Goal: Navigation & Orientation: Find specific page/section

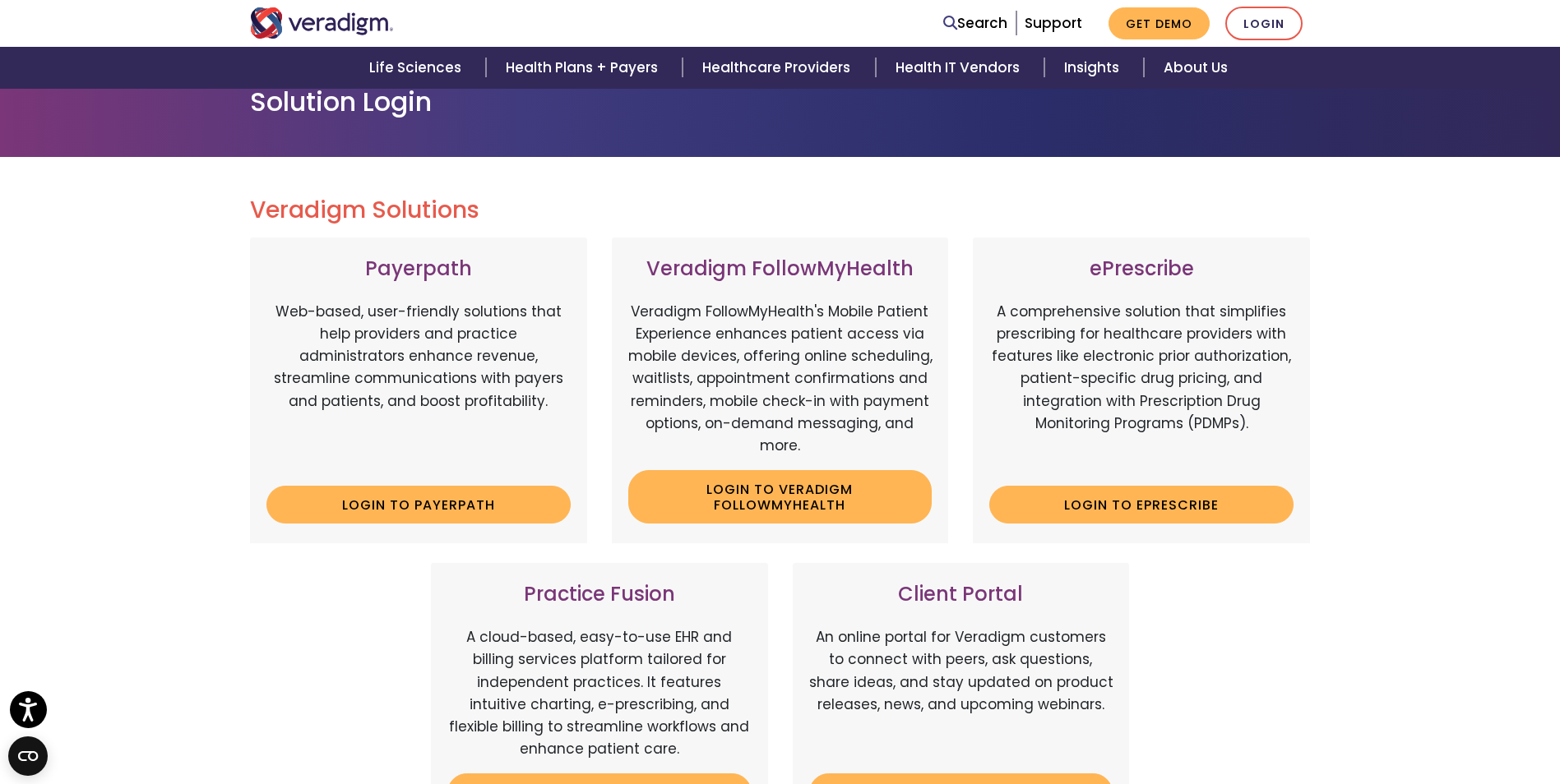
scroll to position [101, 0]
click at [408, 305] on p "Web-based, user-friendly solutions that help providers and practice administrat…" at bounding box center [418, 386] width 305 height 172
click at [741, 335] on p "Veradigm FollowMyHealth's Mobile Patient Experience enhances patient access via…" at bounding box center [780, 377] width 305 height 156
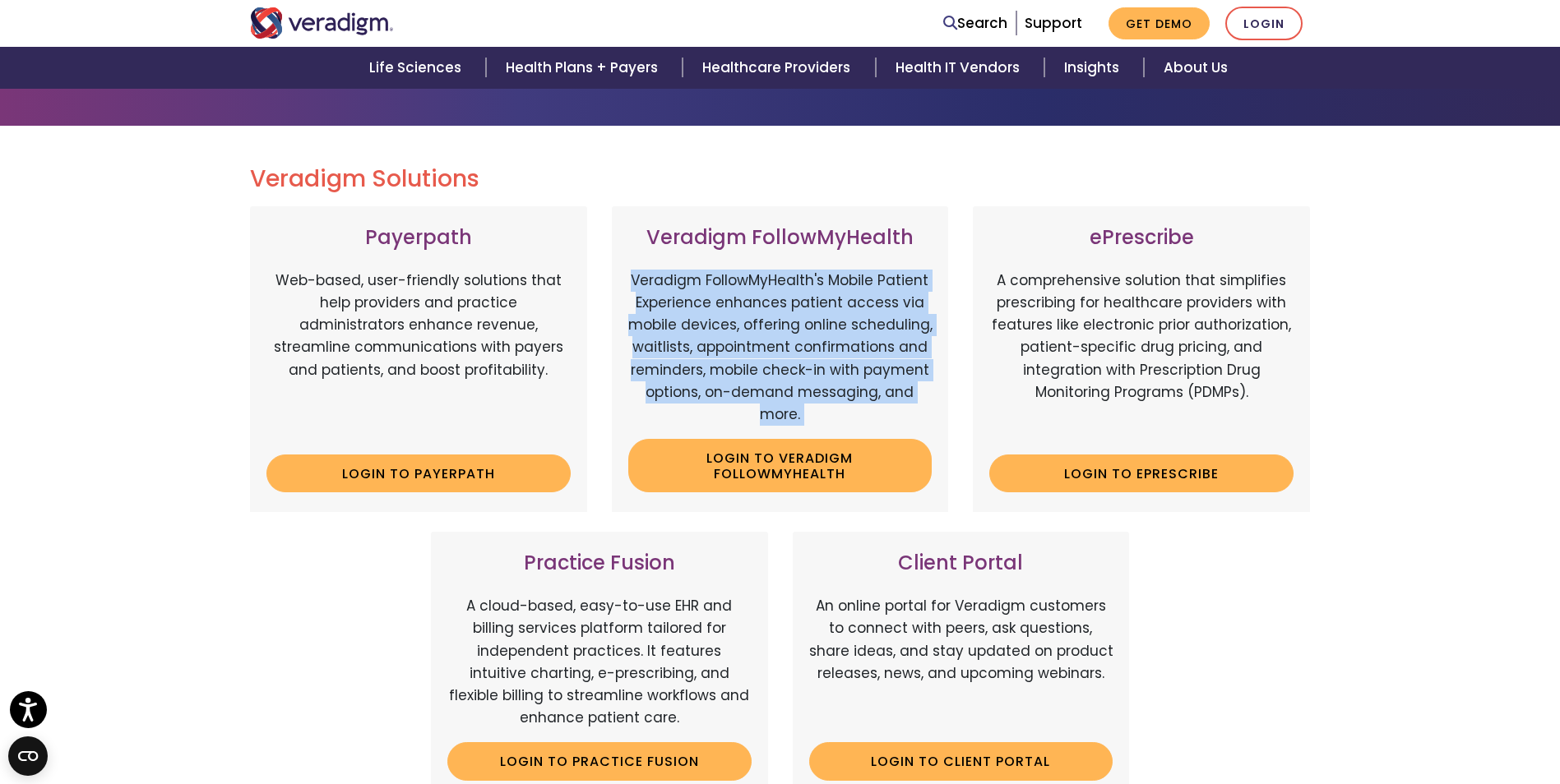
scroll to position [147, 0]
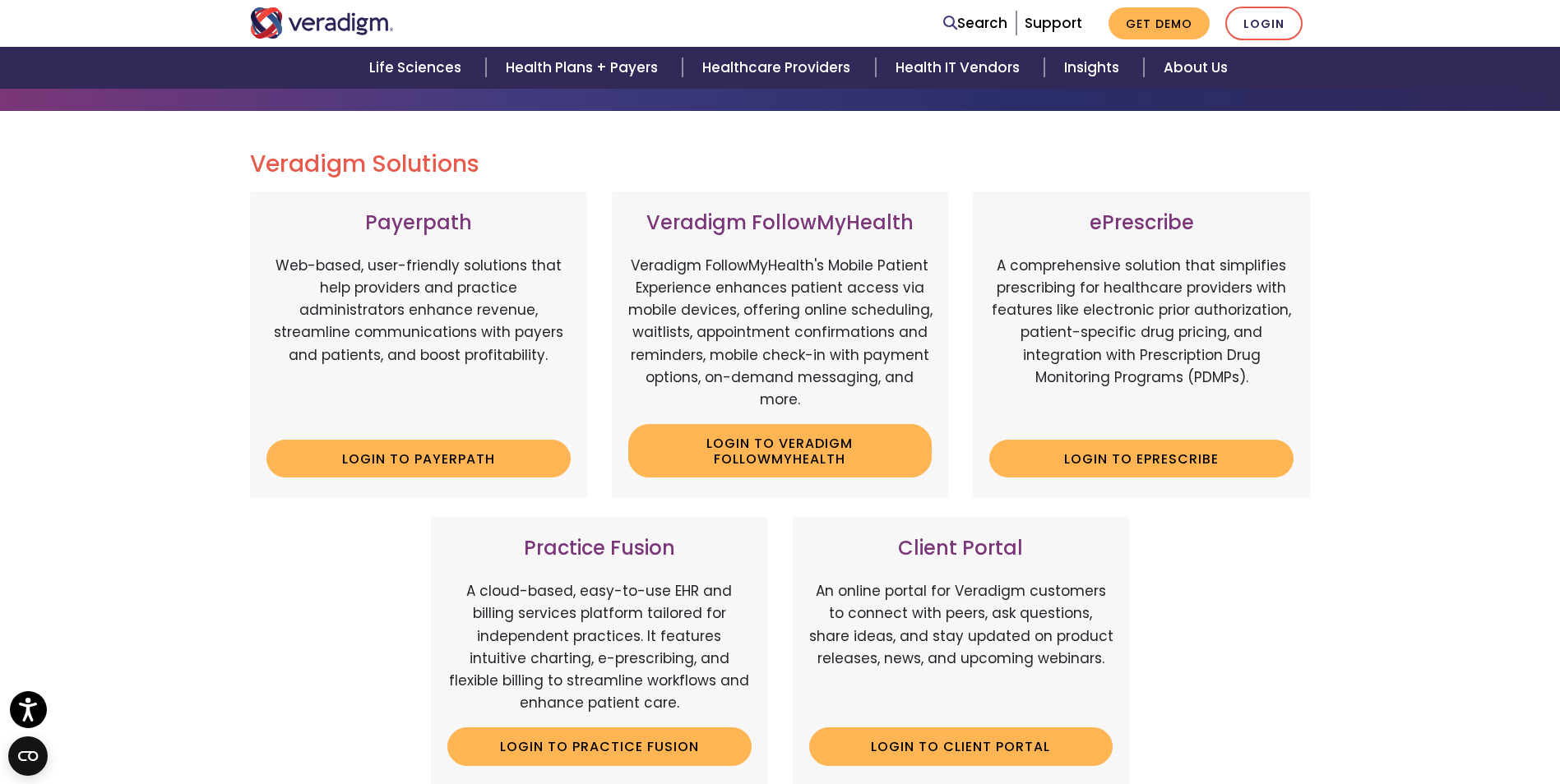
click at [1104, 321] on p "A comprehensive solution that simplifies prescribing for healthcare providers w…" at bounding box center [1142, 341] width 305 height 172
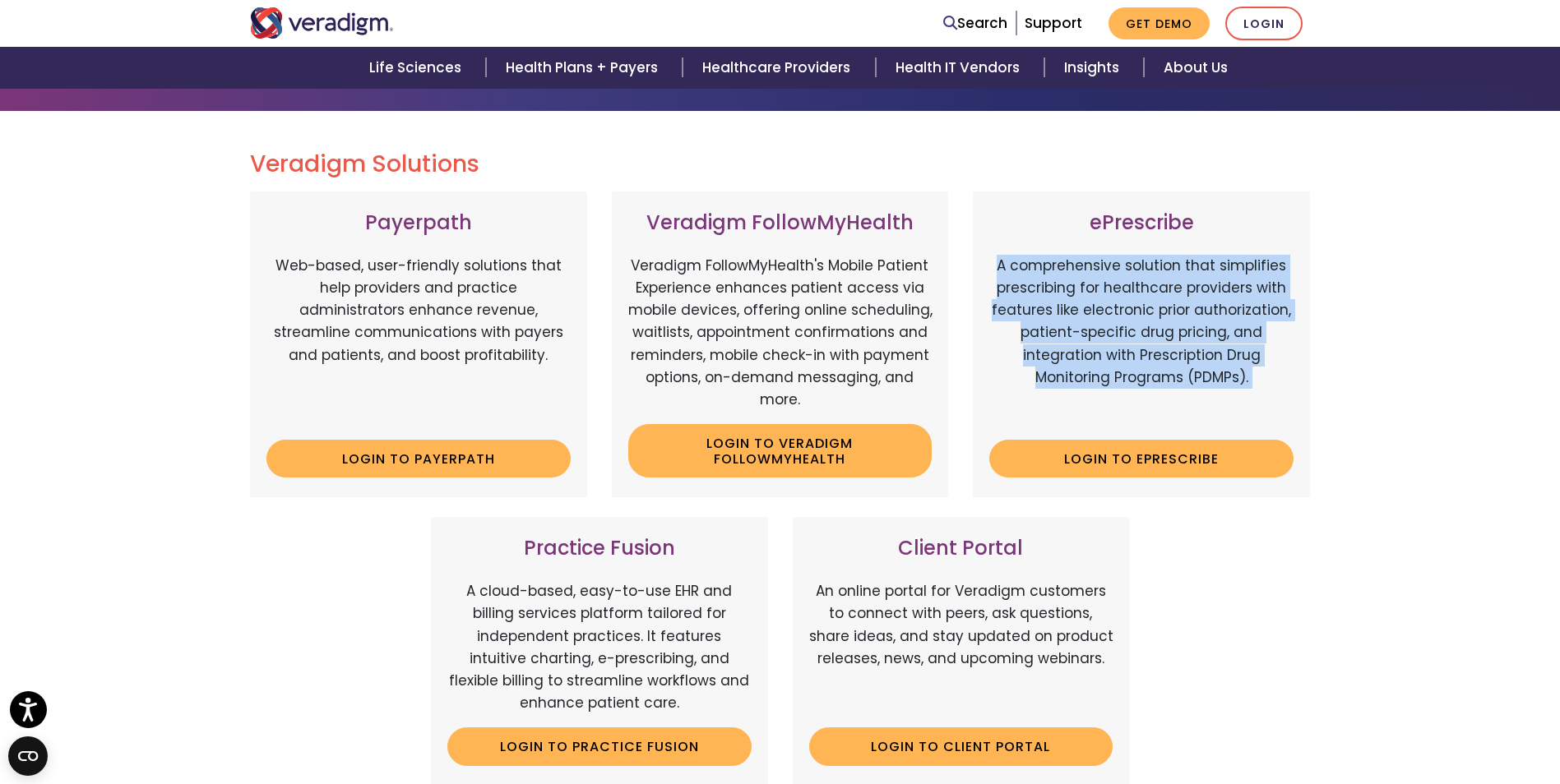
click at [1426, 445] on div "Veradigm Solutions Payerpath Web-based, user-friendly solutions that help provi…" at bounding box center [780, 603] width 1560 height 985
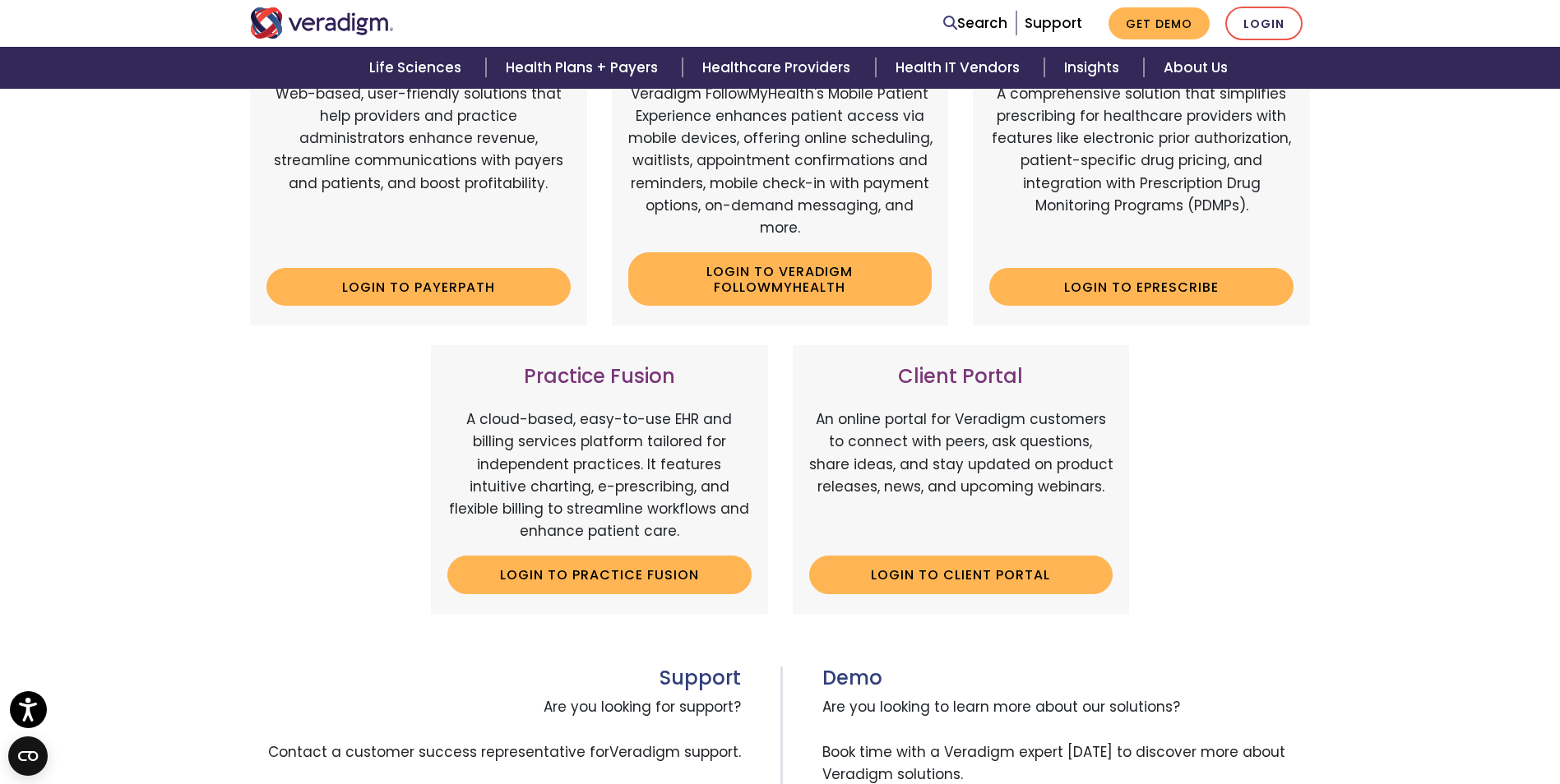
scroll to position [0, 0]
